Goal: Navigation & Orientation: Find specific page/section

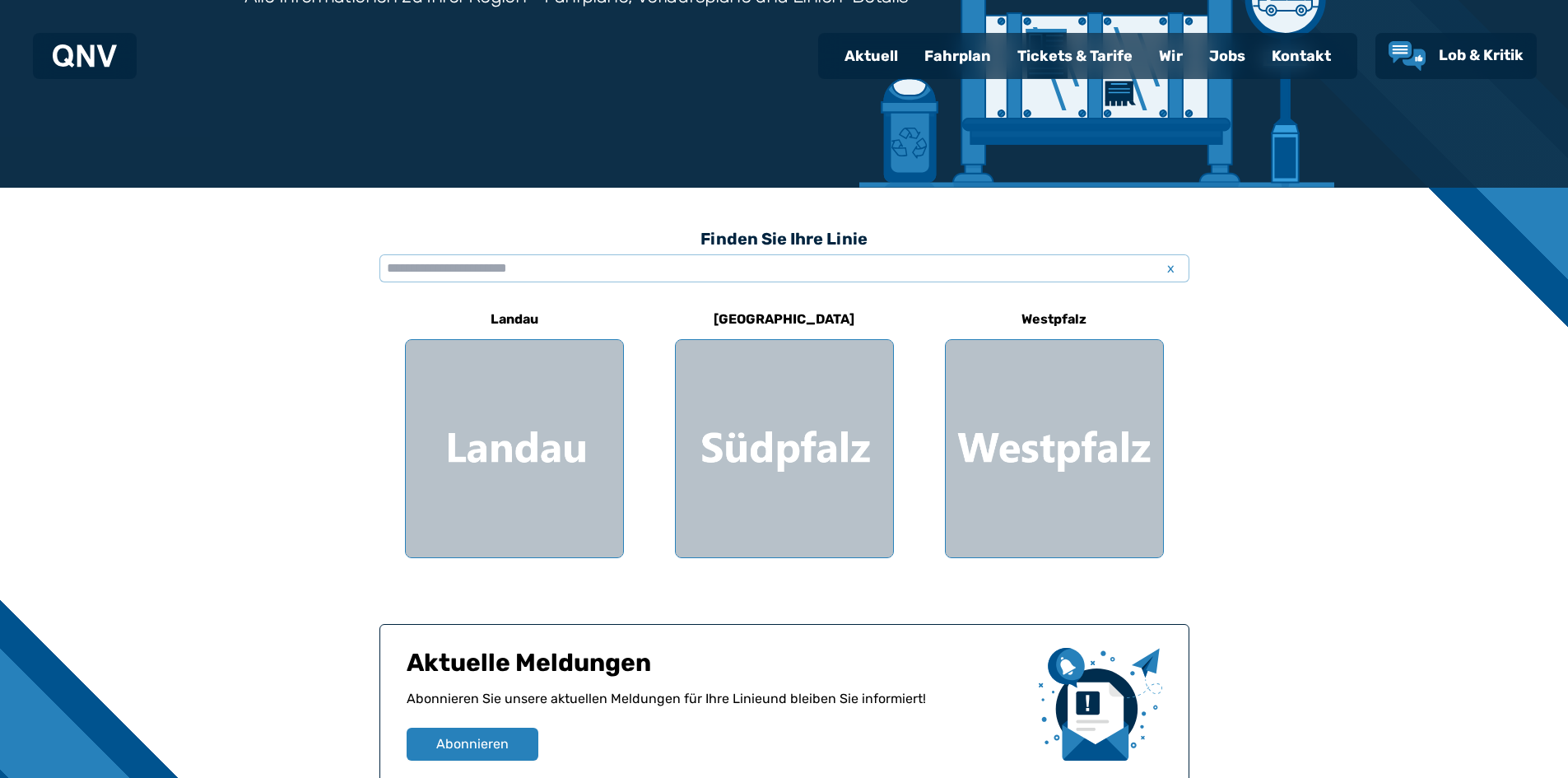
click at [1094, 374] on div at bounding box center [1054, 449] width 217 height 217
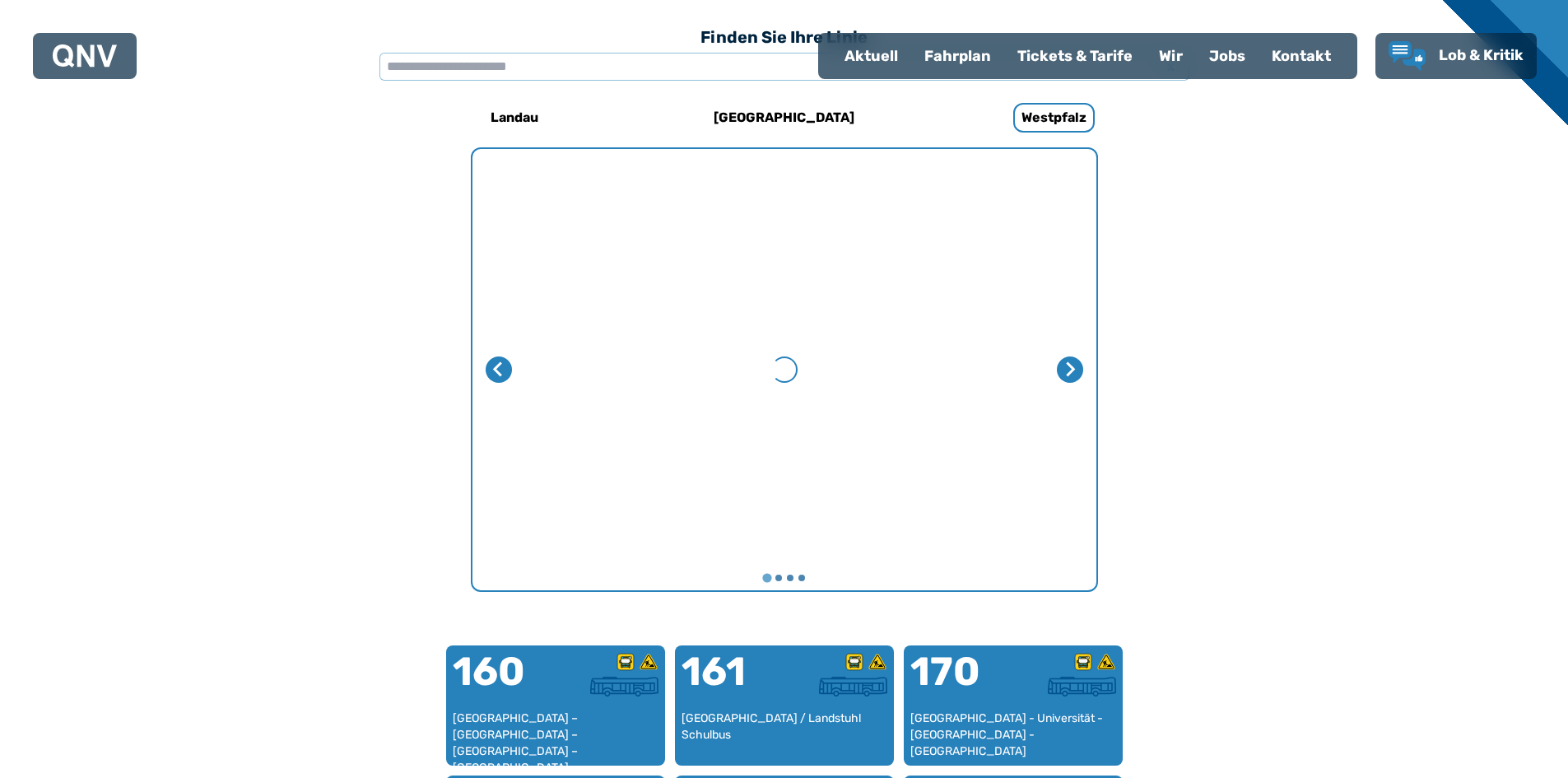
scroll to position [507, 0]
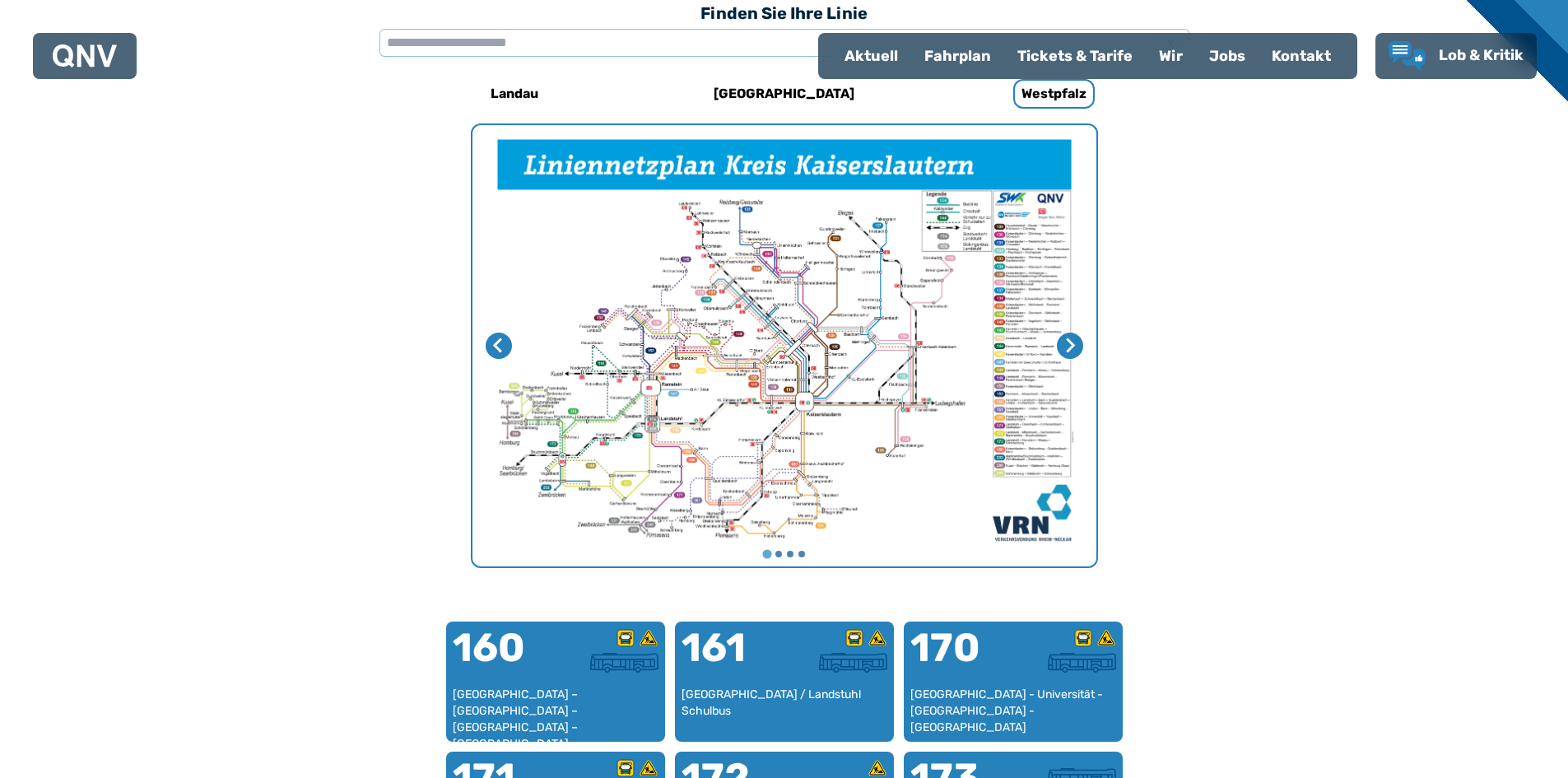
click at [1109, 47] on div "Tickets & Tarife" at bounding box center [1075, 56] width 141 height 43
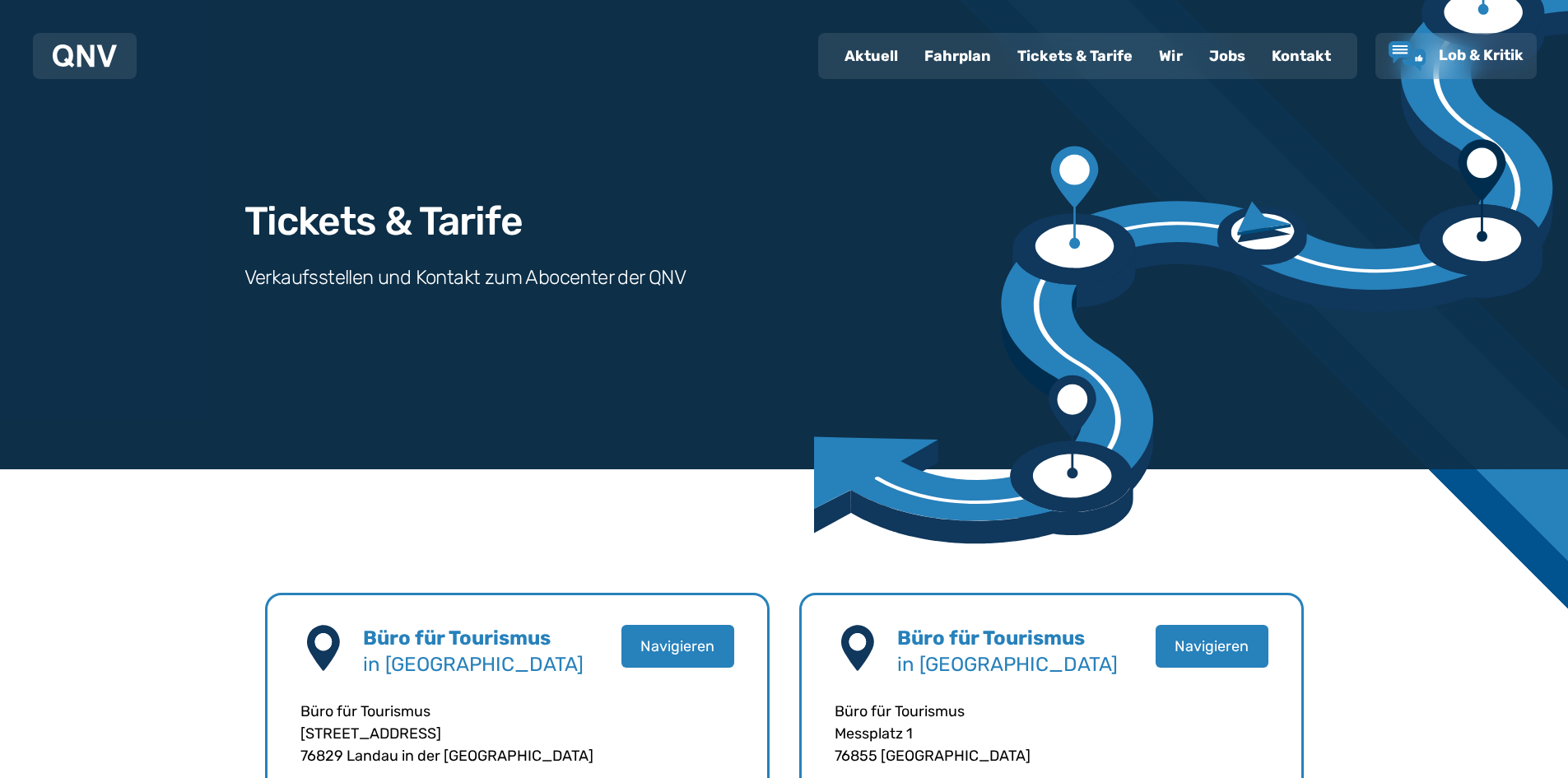
click at [889, 62] on div "Aktuell" at bounding box center [871, 56] width 80 height 43
select select "*"
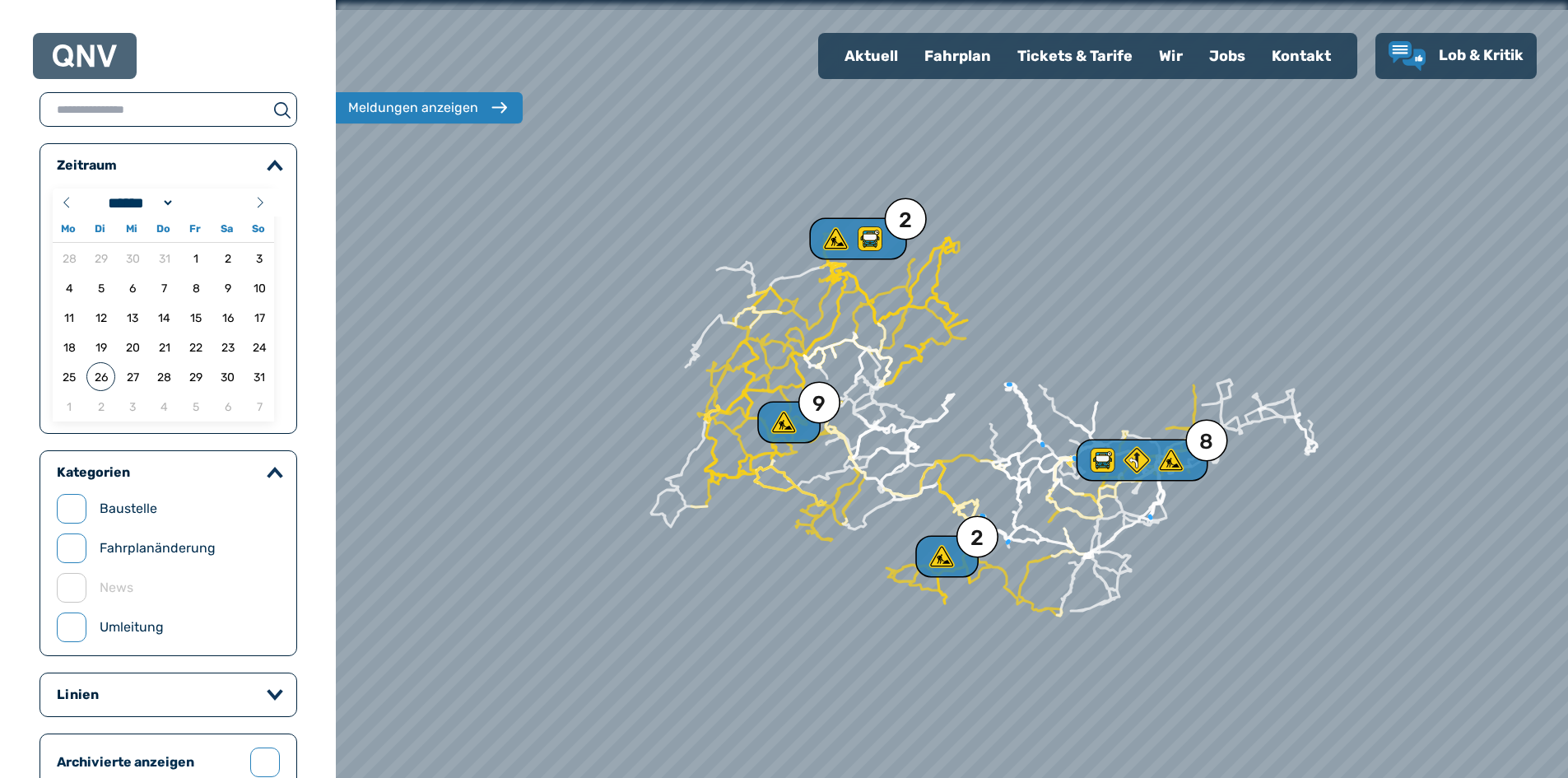
click at [940, 58] on div "Fahrplan" at bounding box center [958, 56] width 93 height 43
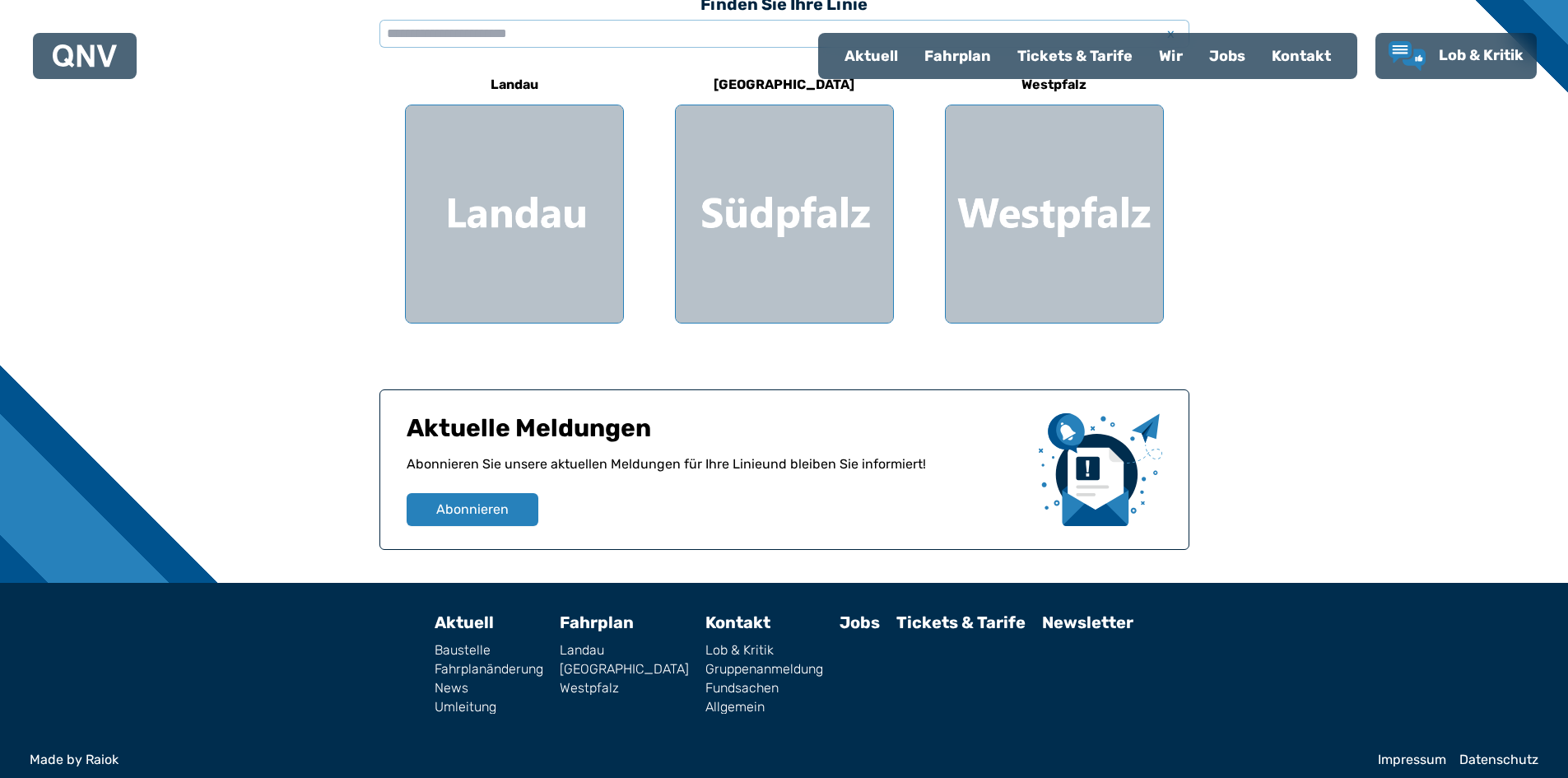
scroll to position [529, 0]
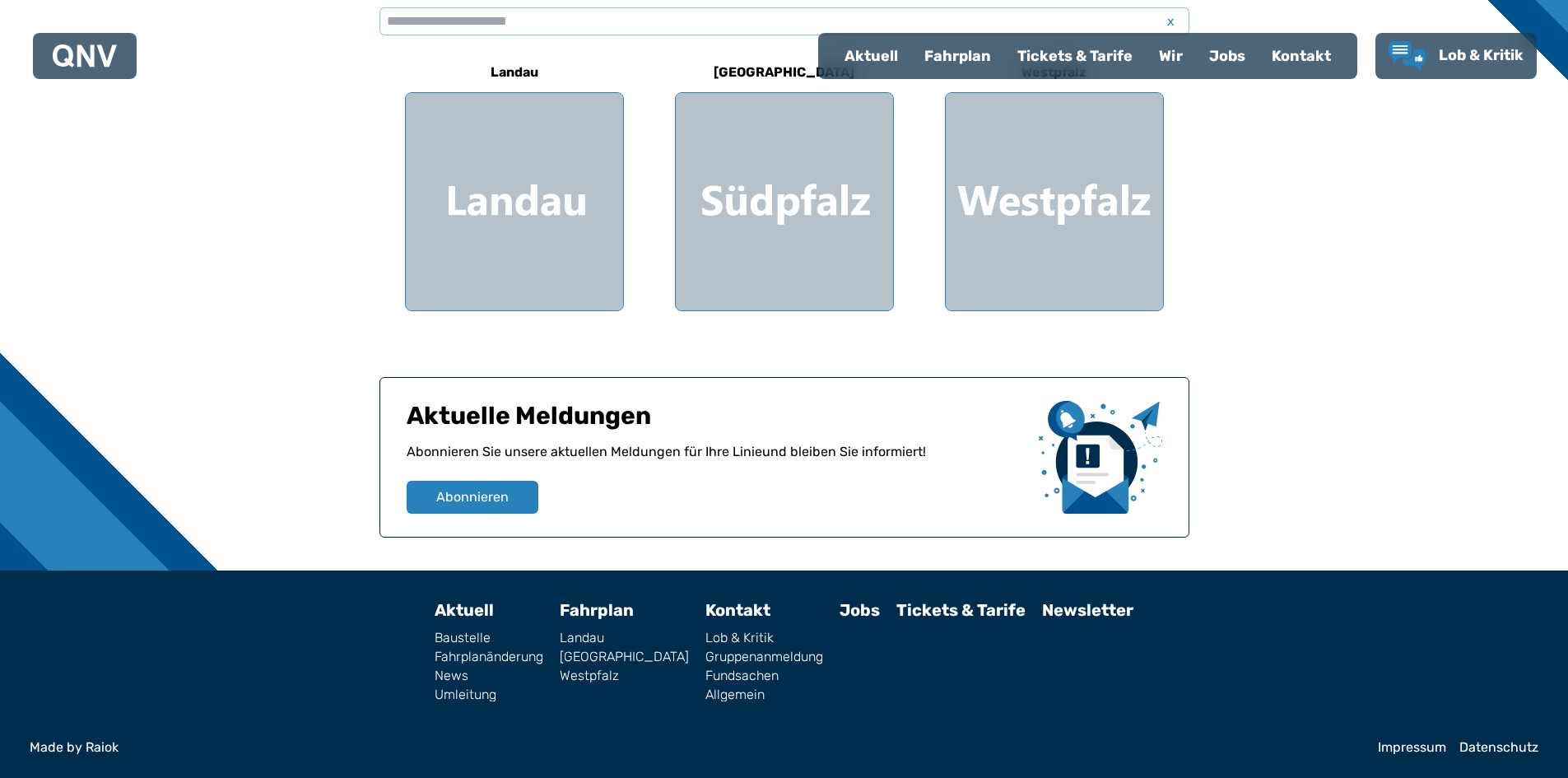
select select "*"
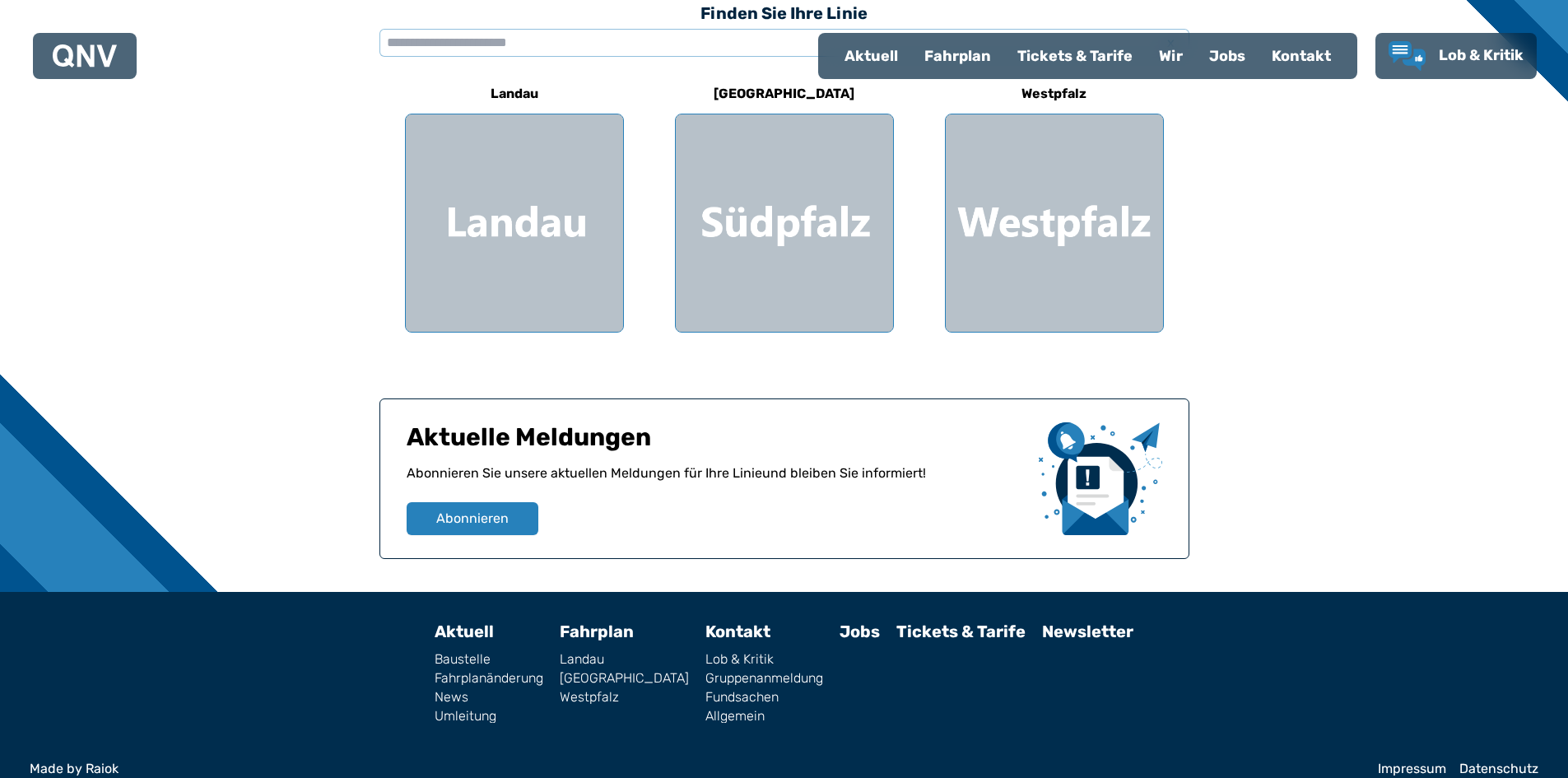
scroll to position [282, 0]
